Goal: Communication & Community: Answer question/provide support

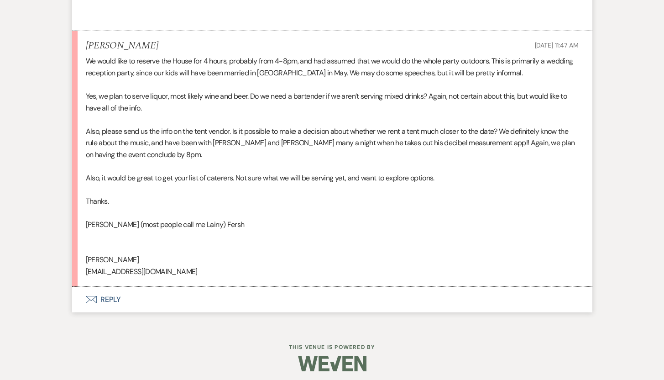
scroll to position [1453, 0]
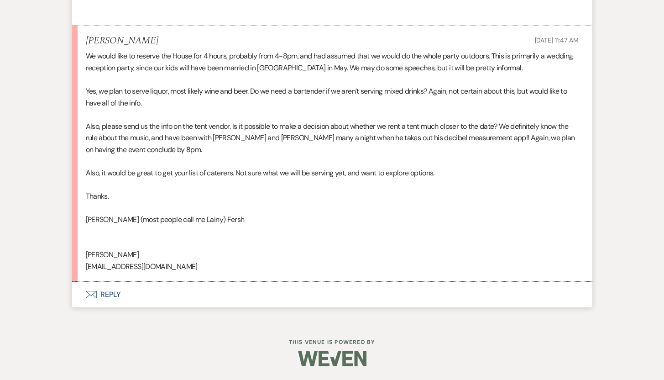
click at [113, 293] on button "Envelope Reply" at bounding box center [332, 294] width 520 height 26
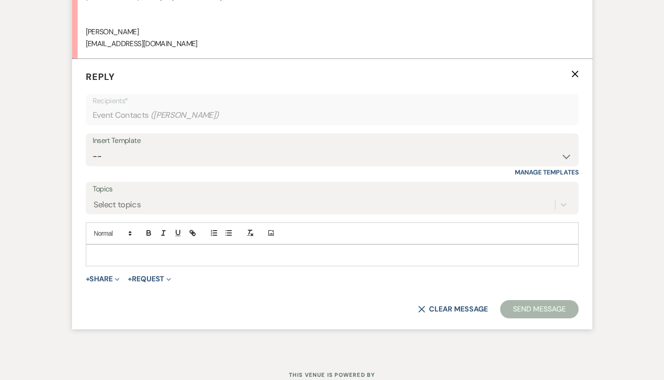
scroll to position [1708, 0]
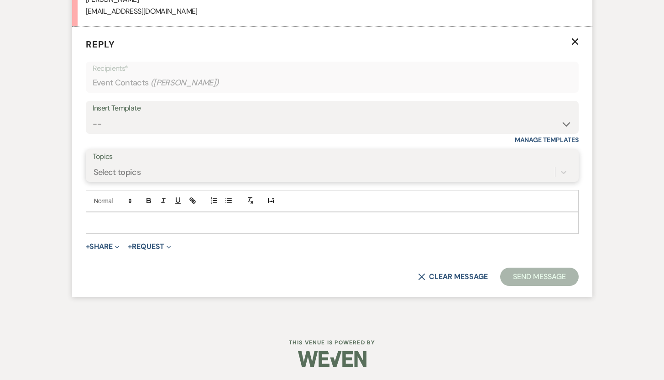
click at [172, 167] on div "Select topics" at bounding box center [324, 172] width 462 height 16
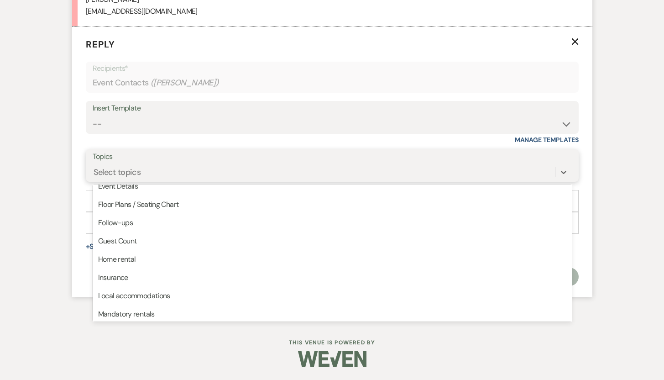
scroll to position [88, 0]
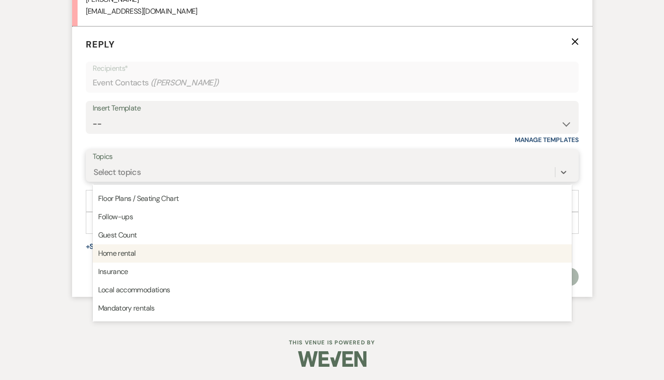
click at [141, 252] on div "Home rental" at bounding box center [332, 253] width 479 height 18
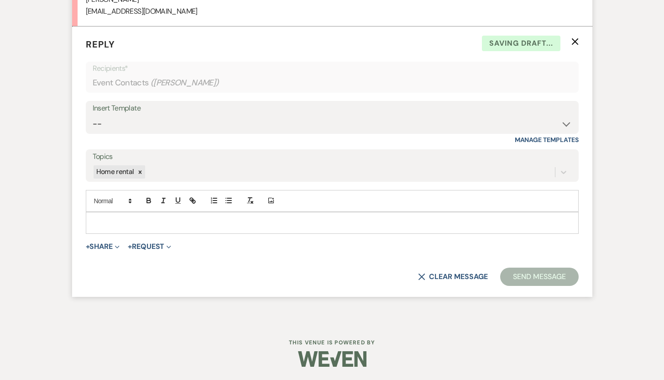
click at [128, 220] on p at bounding box center [332, 223] width 478 height 10
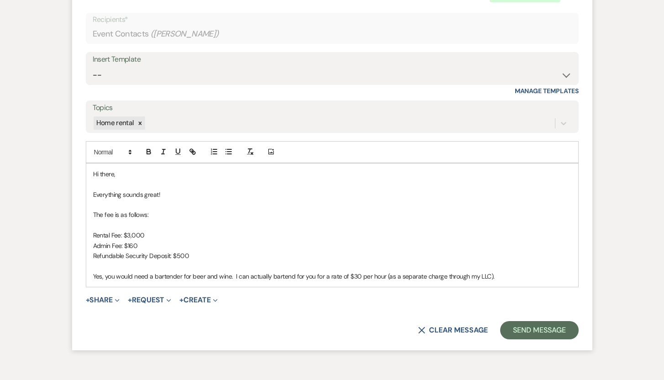
scroll to position [1807, 0]
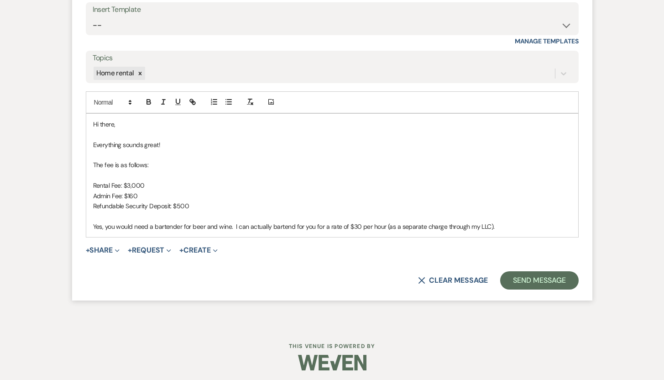
click at [509, 226] on p "Yes, you would need a bartender for beer and wine. I can actually bartend for y…" at bounding box center [332, 226] width 478 height 10
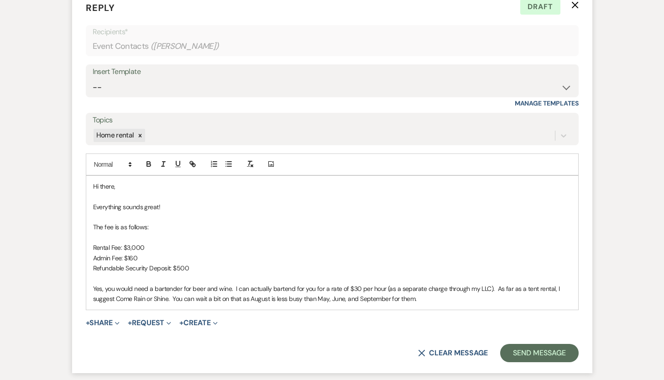
scroll to position [1749, 0]
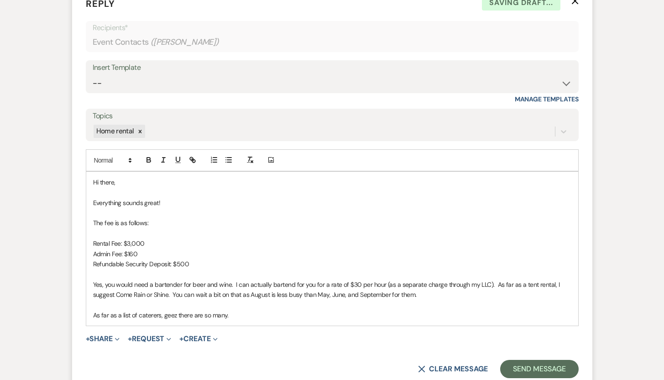
click at [240, 313] on p "As far as a list of caterers, geez there are so many." at bounding box center [332, 315] width 478 height 10
click at [443, 313] on p "As far as a list of caterers, geez, there are so many. A lot of people have Bra…" at bounding box center [332, 315] width 478 height 10
click at [538, 316] on p "As far as a list of caterers, geez, there are so many. A lot of people have Bra…" at bounding box center [332, 315] width 478 height 10
click at [559, 315] on p "As far as a list of caterers, geez, there are so many. A lot of people have Bra…" at bounding box center [332, 315] width 478 height 10
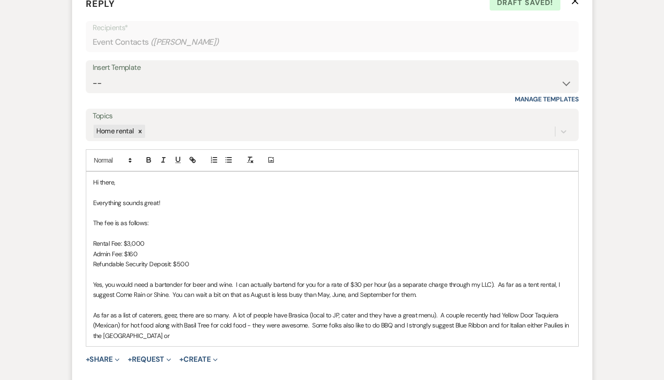
click at [549, 326] on p "As far as a list of caterers, geez, there are so many. A lot of people have Bra…" at bounding box center [332, 325] width 478 height 31
click at [558, 324] on p "As far as a list of caterers, geez, there are so many. A lot of people have Bra…" at bounding box center [332, 325] width 478 height 31
drag, startPoint x: 392, startPoint y: 326, endPoint x: 453, endPoint y: 328, distance: 60.7
click at [453, 328] on p "As far as a list of caterers, geez, there are so many. A lot of people have Bra…" at bounding box center [332, 325] width 478 height 31
click at [426, 324] on p "As far as a list of caterers, geez, there are so many. A lot of people have Bra…" at bounding box center [332, 325] width 478 height 31
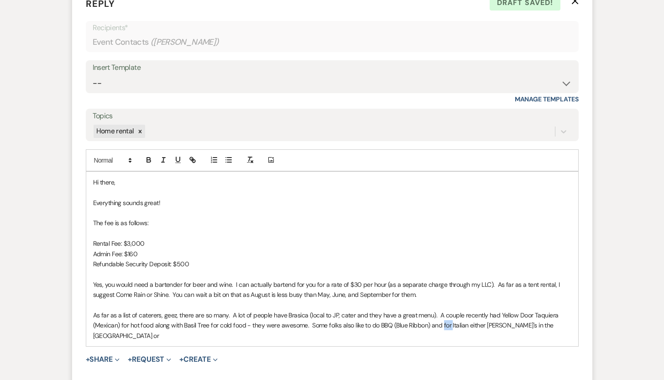
drag, startPoint x: 442, startPoint y: 325, endPoint x: 450, endPoint y: 325, distance: 8.2
click at [450, 325] on p "As far as a list of caterers, geez, there are so many. A lot of people have Bra…" at bounding box center [332, 325] width 478 height 31
click at [551, 324] on p "As far as a list of caterers, geez, there are so many. A lot of people have Bra…" at bounding box center [332, 325] width 478 height 31
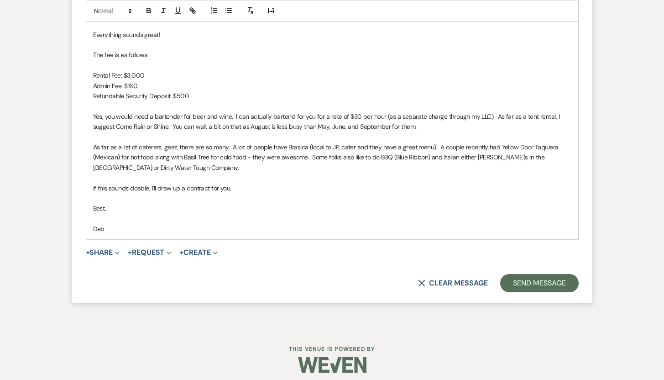
scroll to position [1923, 0]
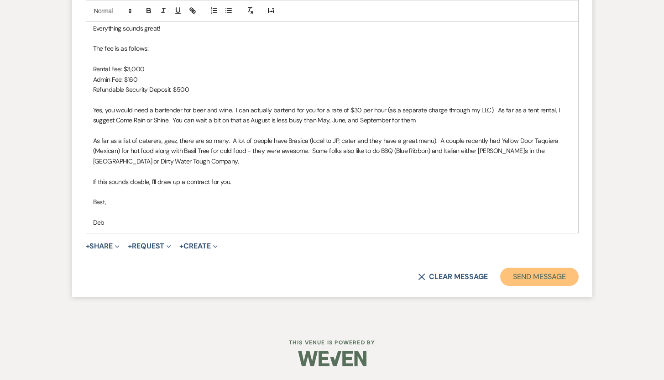
click at [545, 276] on button "Send Message" at bounding box center [539, 276] width 78 height 18
